Goal: Transaction & Acquisition: Purchase product/service

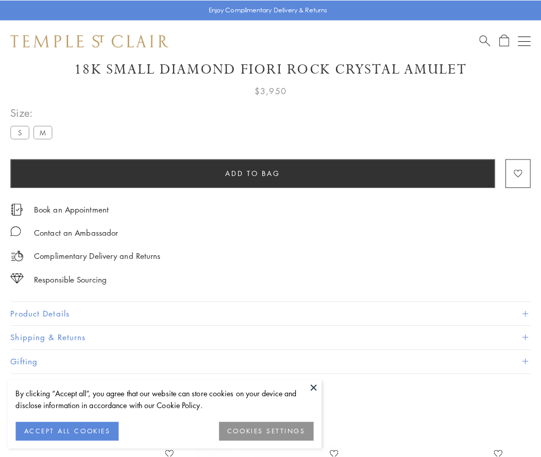
scroll to position [61, 0]
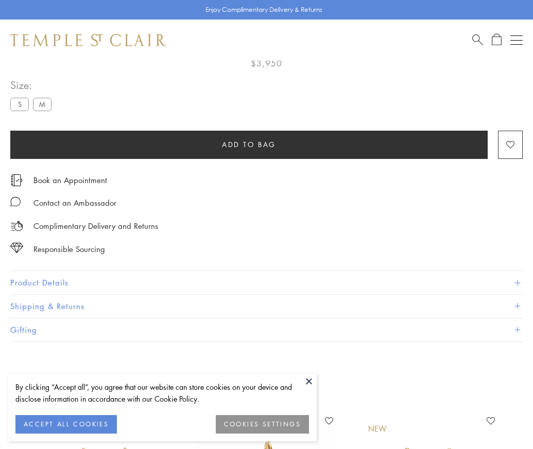
click at [249, 144] on span "Add to bag" at bounding box center [249, 144] width 54 height 11
